Goal: Learn about a topic: Learn about a topic

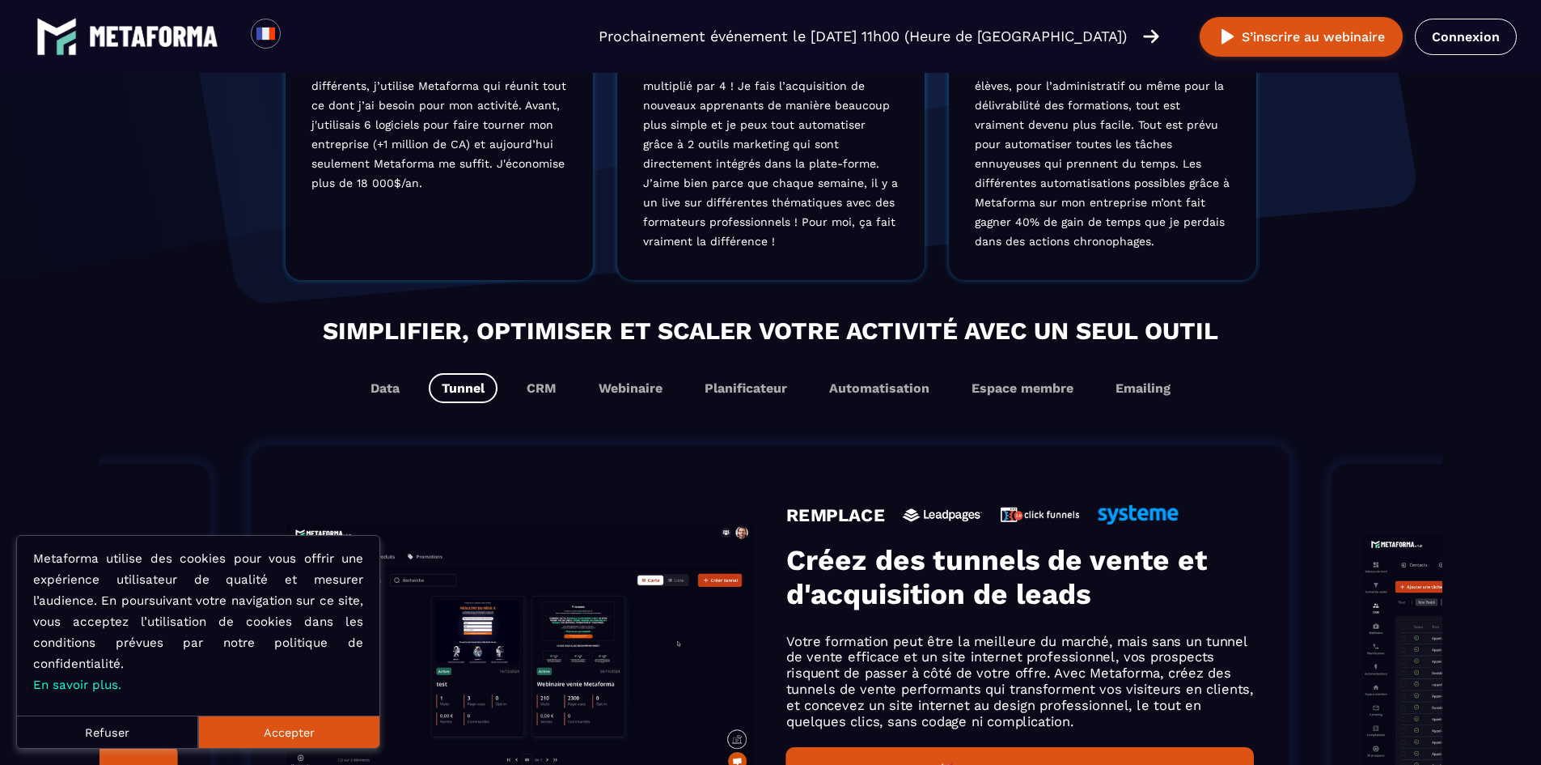
scroll to position [1052, 0]
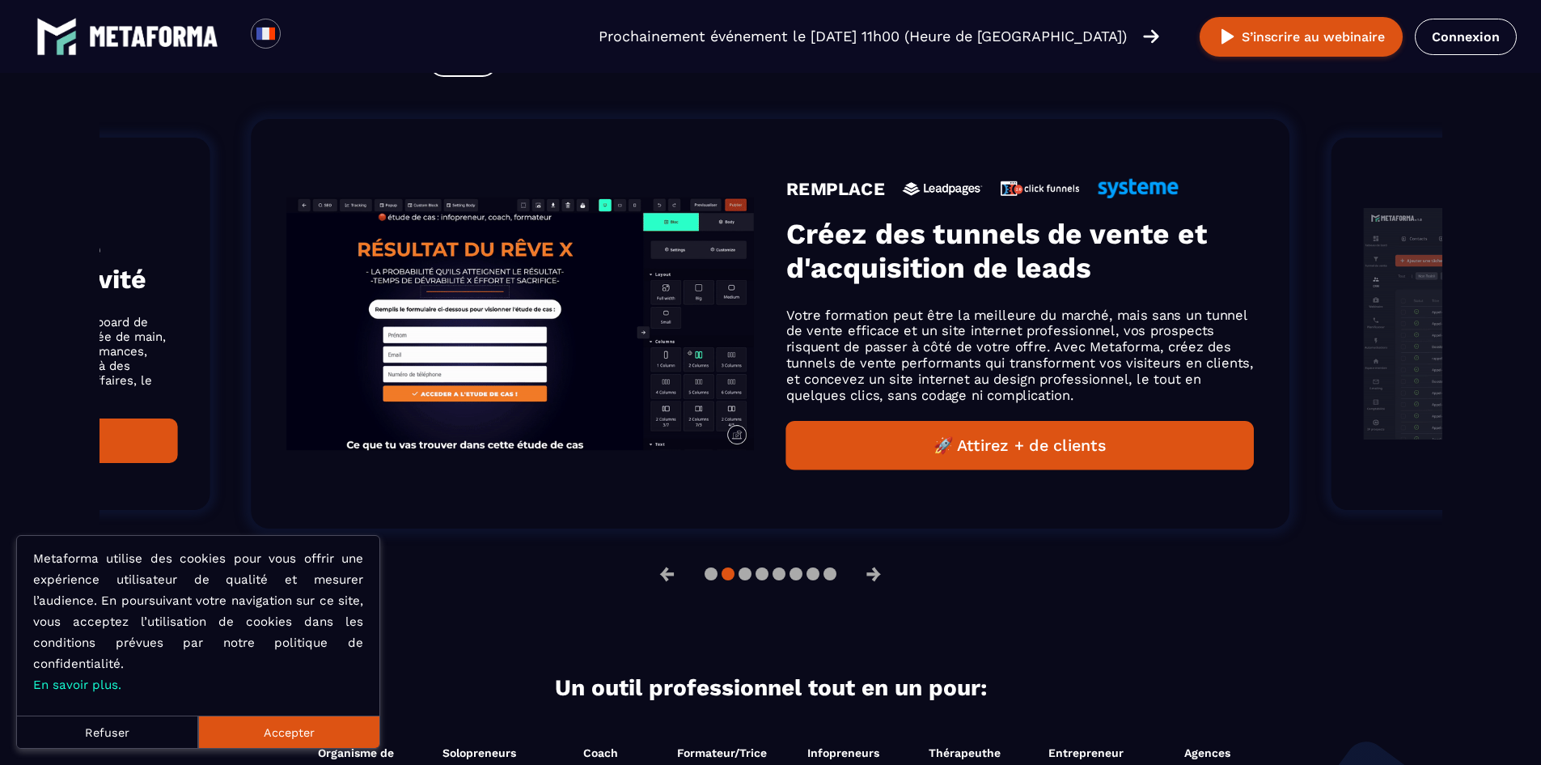
click at [295, 733] on button "Accepter" at bounding box center [288, 731] width 181 height 32
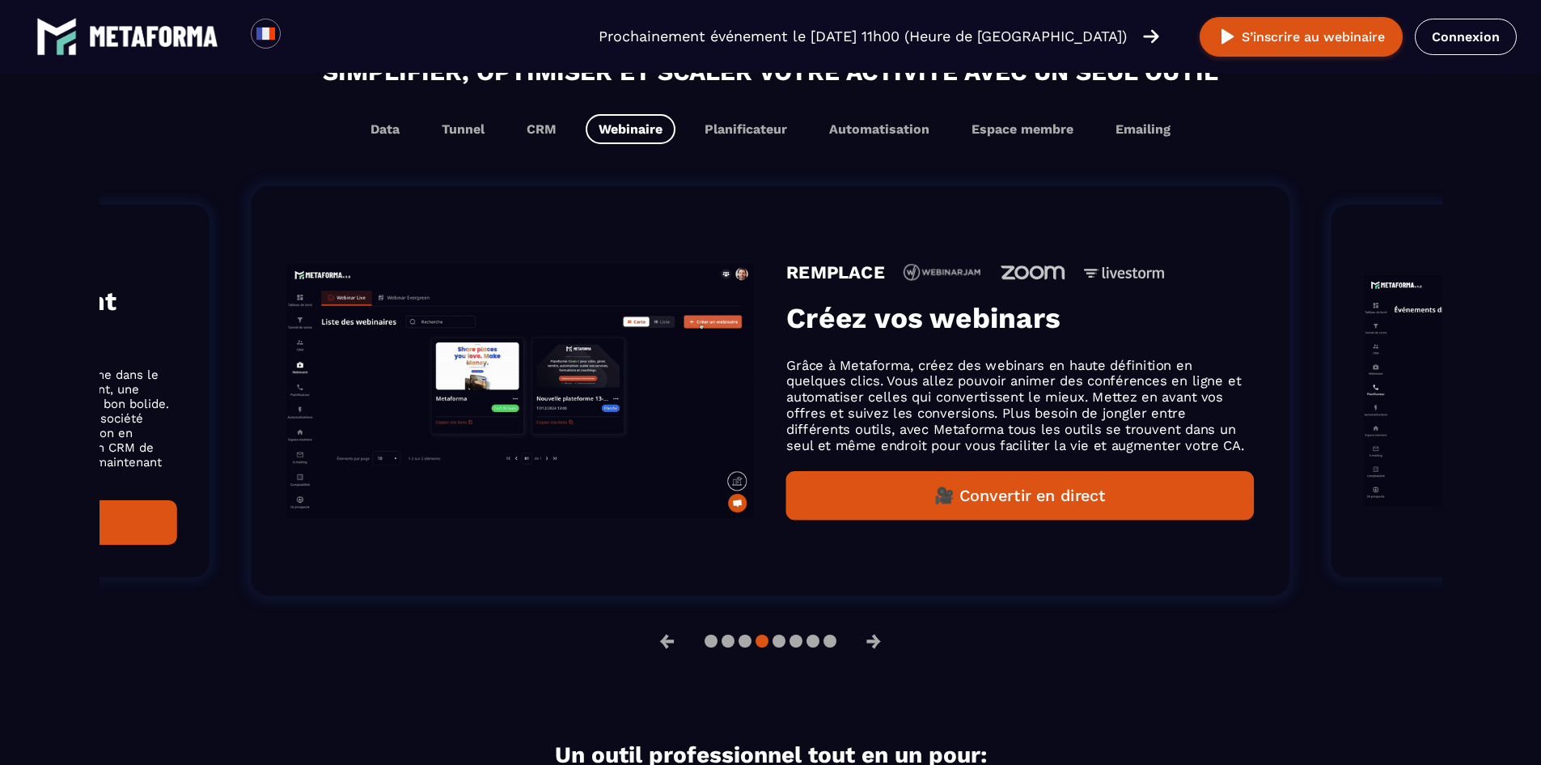
scroll to position [971, 0]
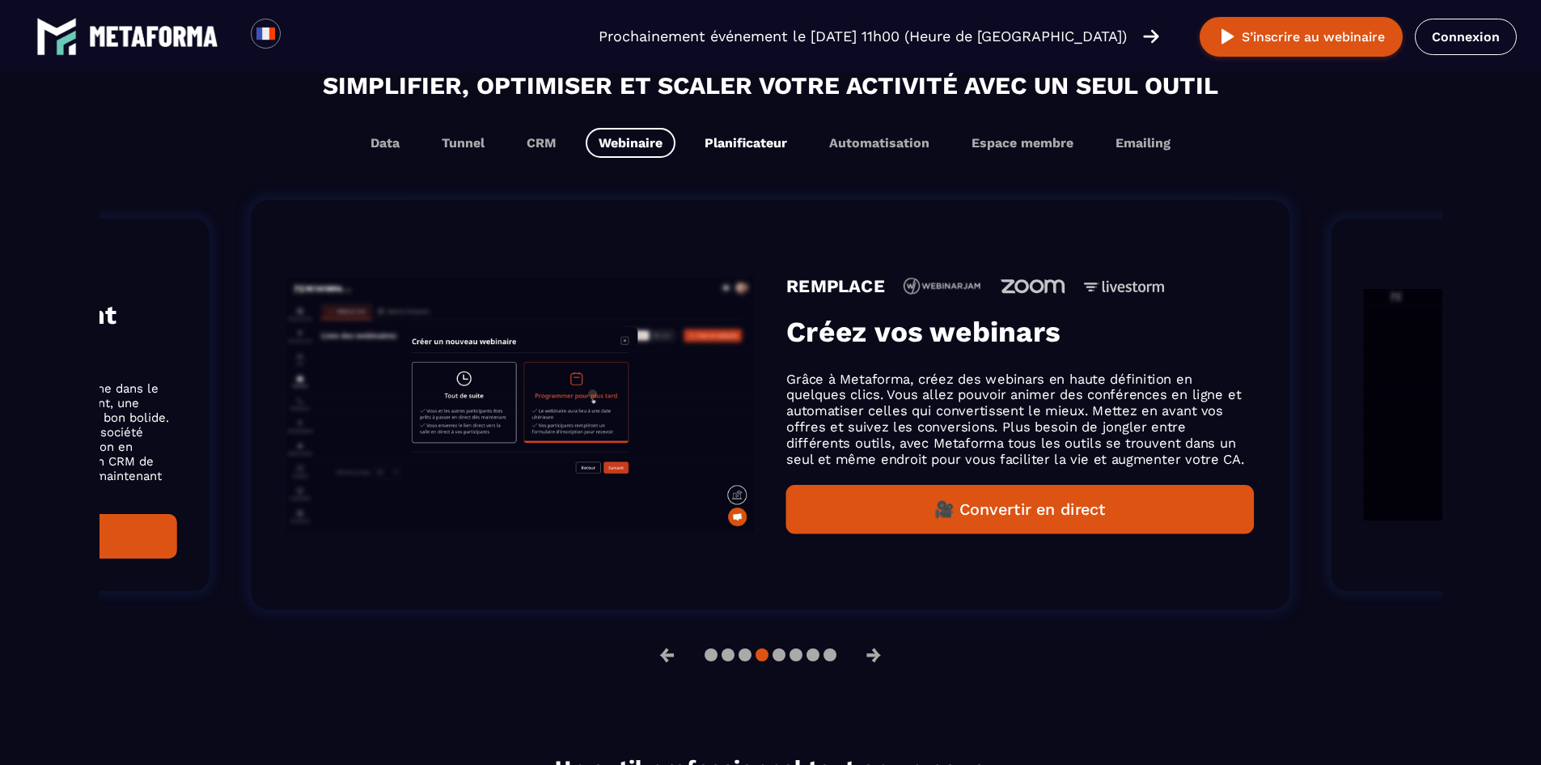
drag, startPoint x: 746, startPoint y: 159, endPoint x: 753, endPoint y: 153, distance: 9.2
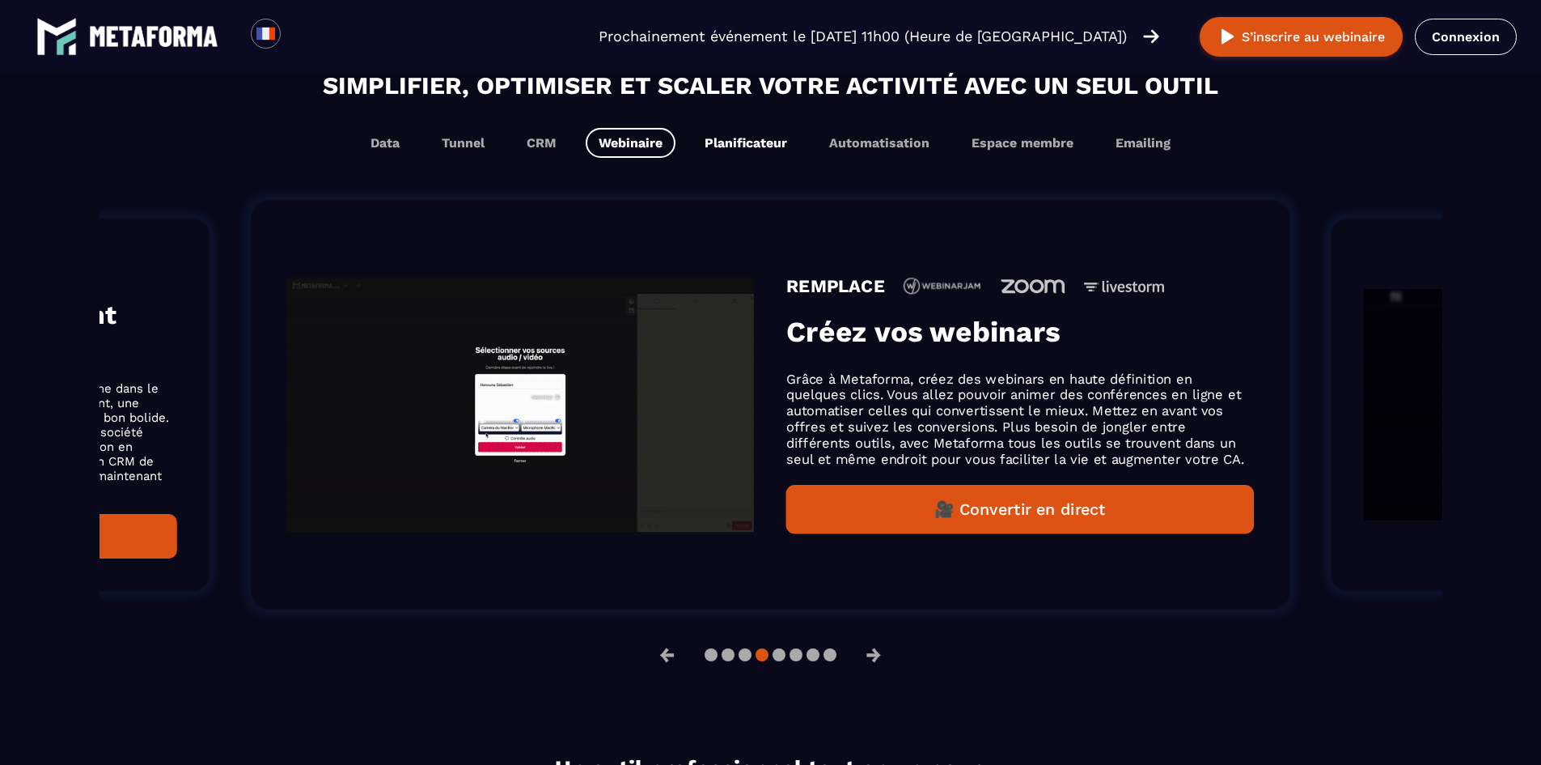
click at [746, 159] on div "Simplifier, optimiser et scaler votre activité avec un seul outil Data Tunnel C…" at bounding box center [771, 370] width 1343 height 607
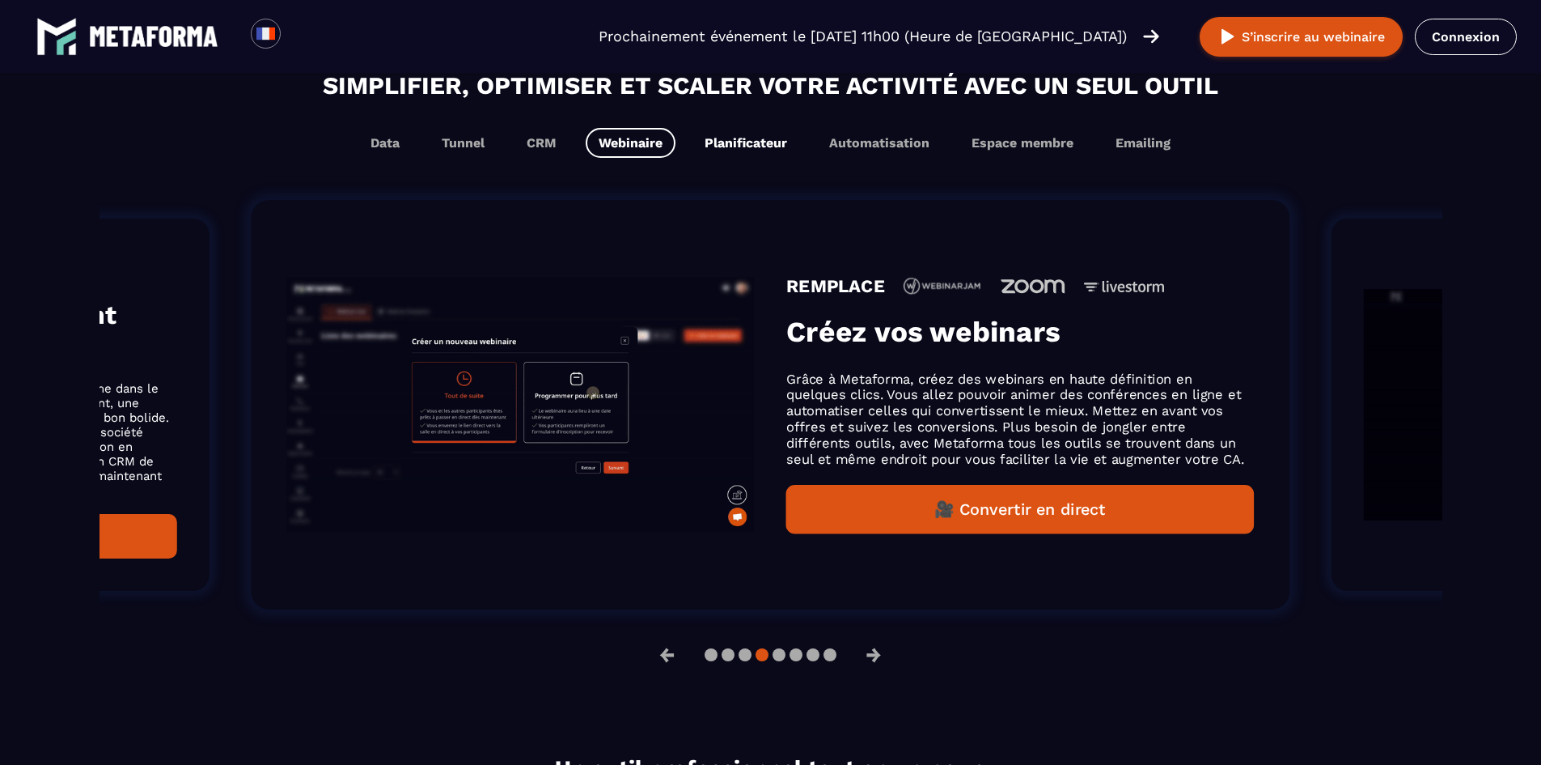
click at [753, 152] on button "Planificateur" at bounding box center [746, 143] width 108 height 30
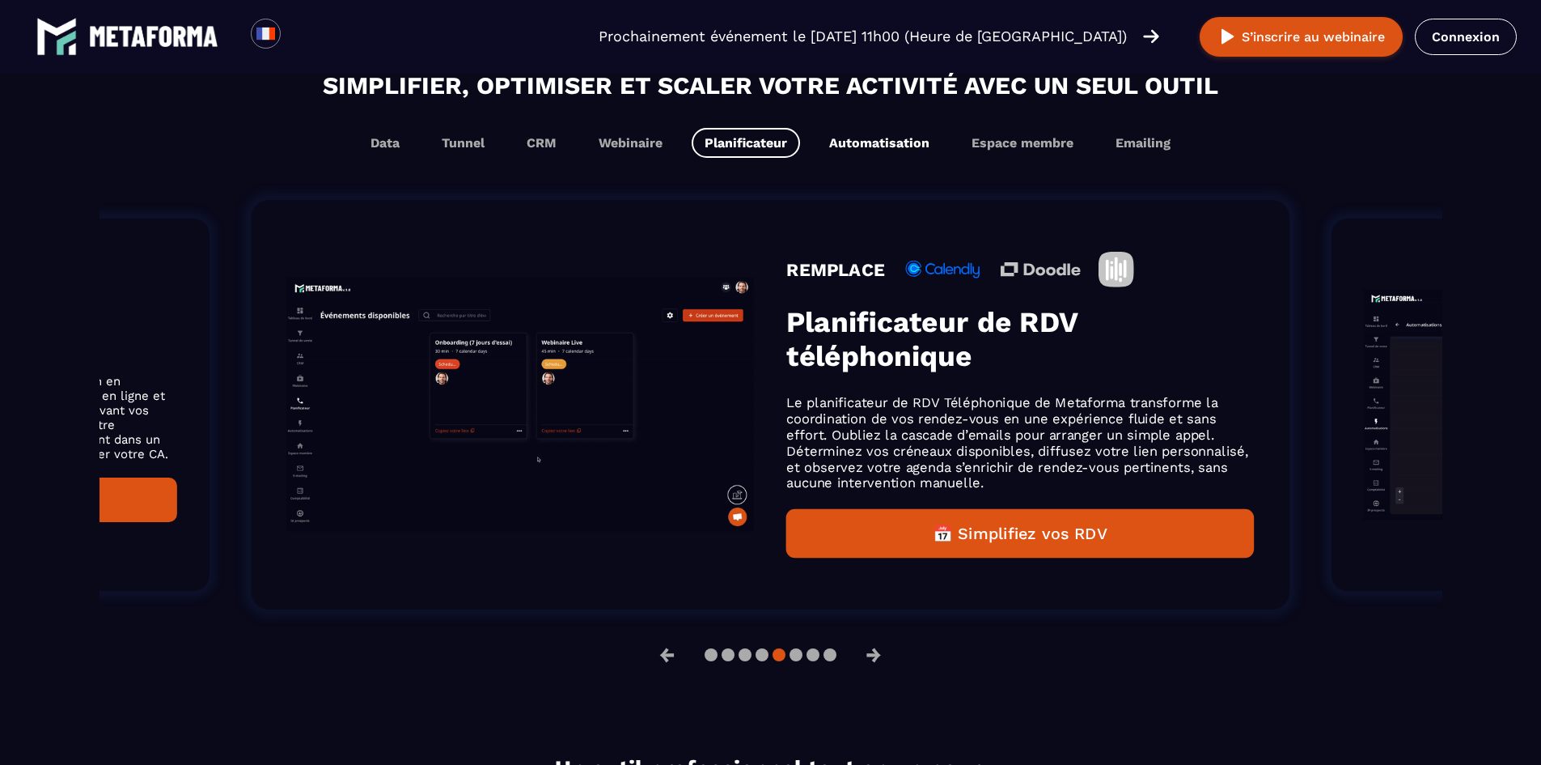
click at [880, 139] on button "Automatisation" at bounding box center [879, 143] width 126 height 30
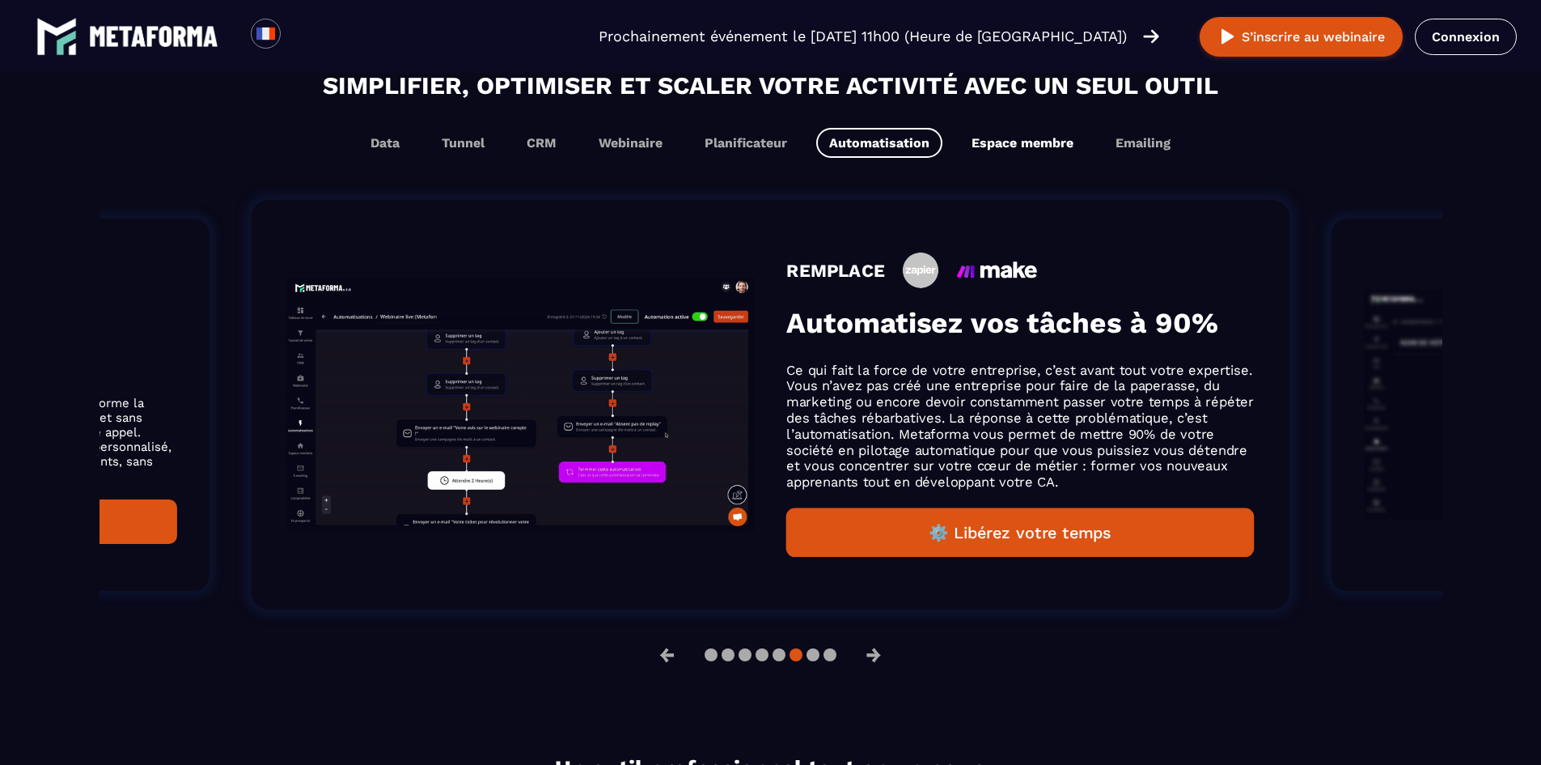
click at [1020, 136] on button "Espace membre" at bounding box center [1023, 143] width 128 height 30
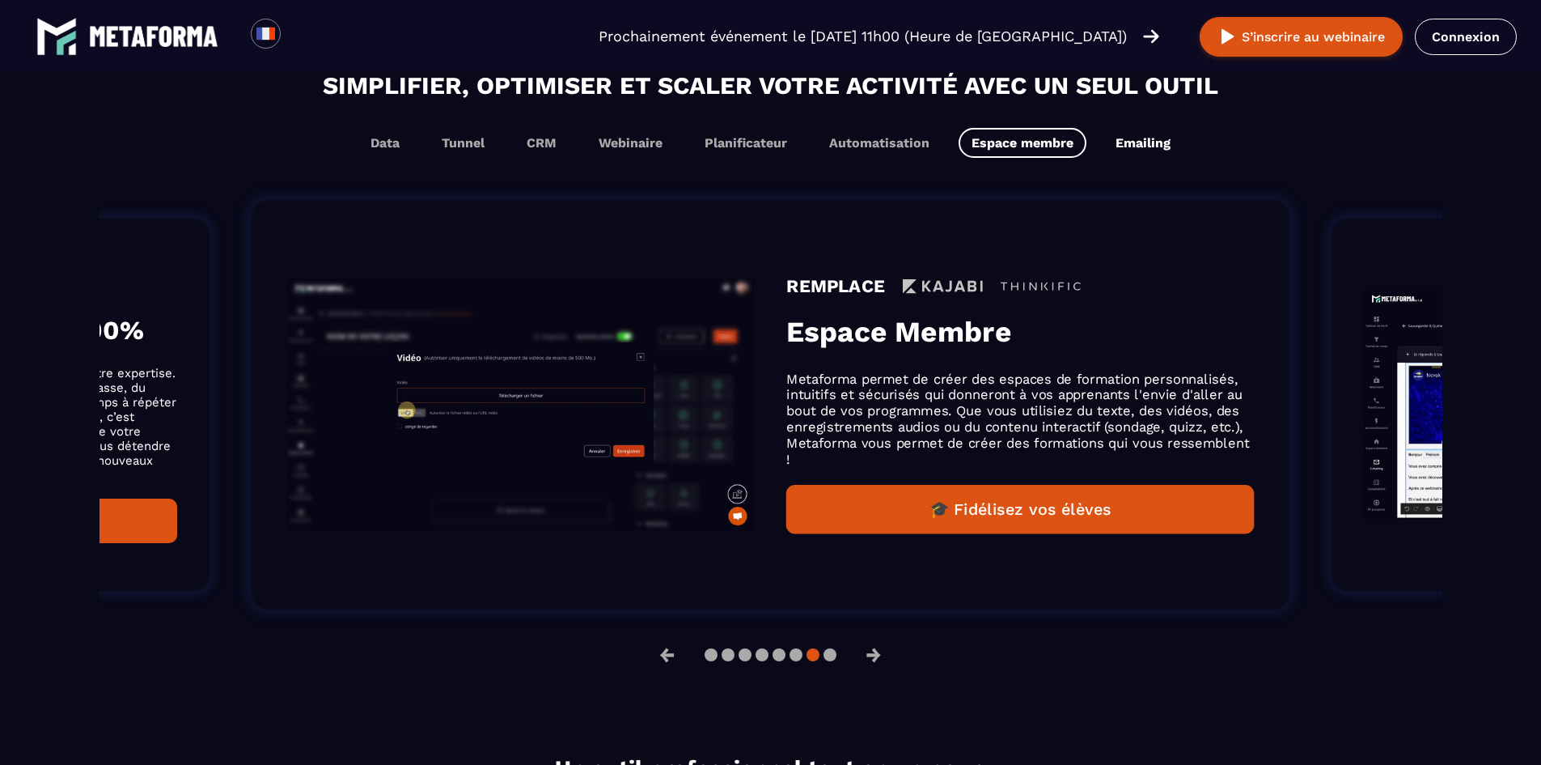
click at [1136, 140] on button "Emailing" at bounding box center [1143, 143] width 81 height 30
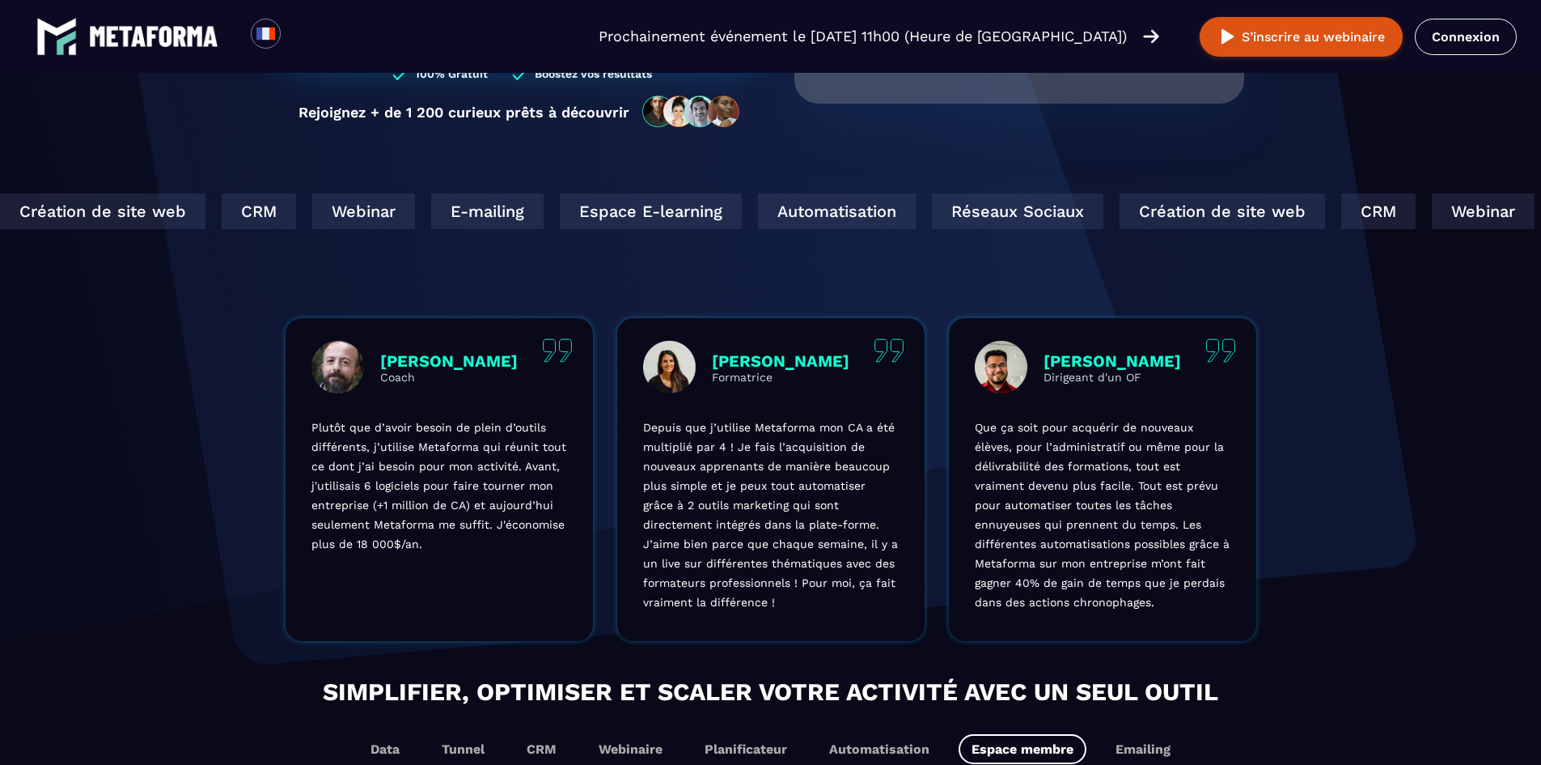
scroll to position [0, 0]
